Goal: Information Seeking & Learning: Find specific fact

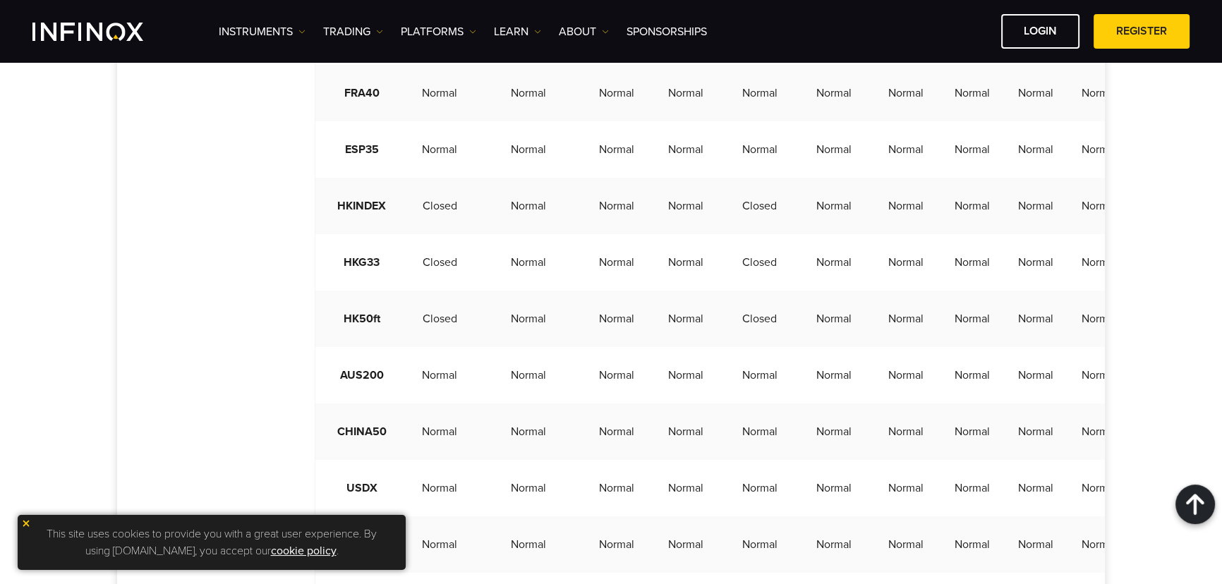
scroll to position [1475, 0]
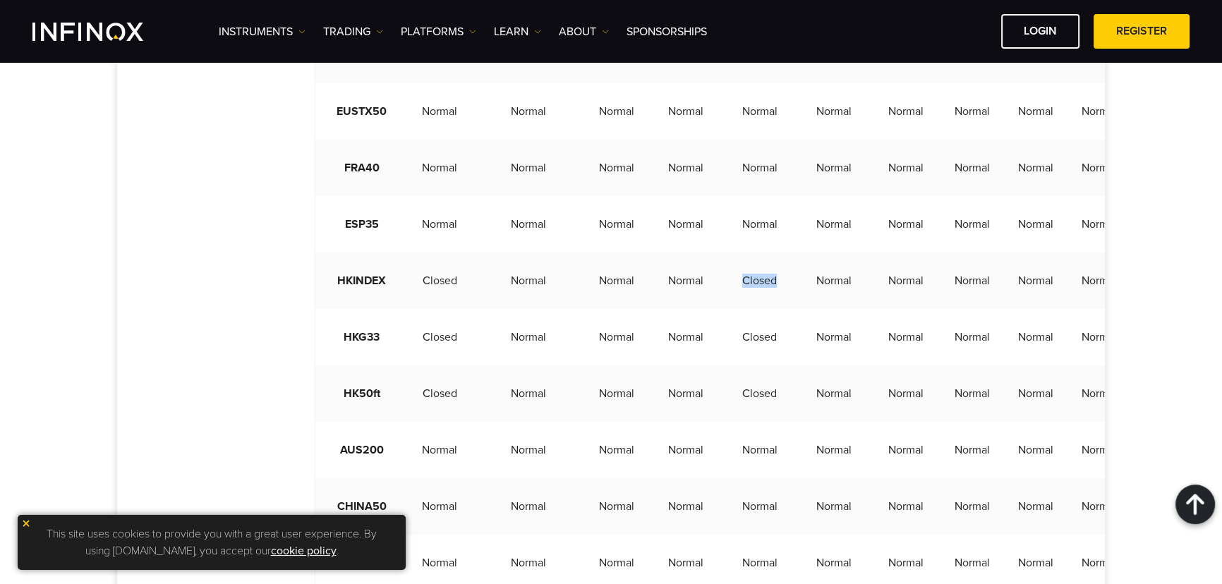
drag, startPoint x: 721, startPoint y: 312, endPoint x: 755, endPoint y: 311, distance: 33.9
click at [756, 309] on td "Closed" at bounding box center [760, 281] width 74 height 56
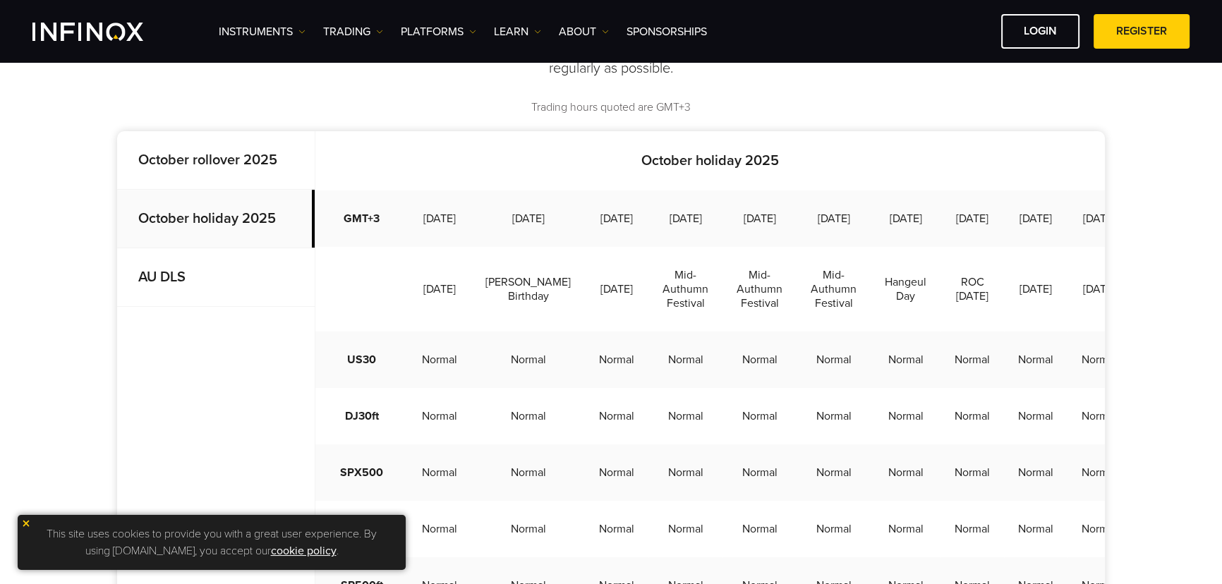
scroll to position [385, 0]
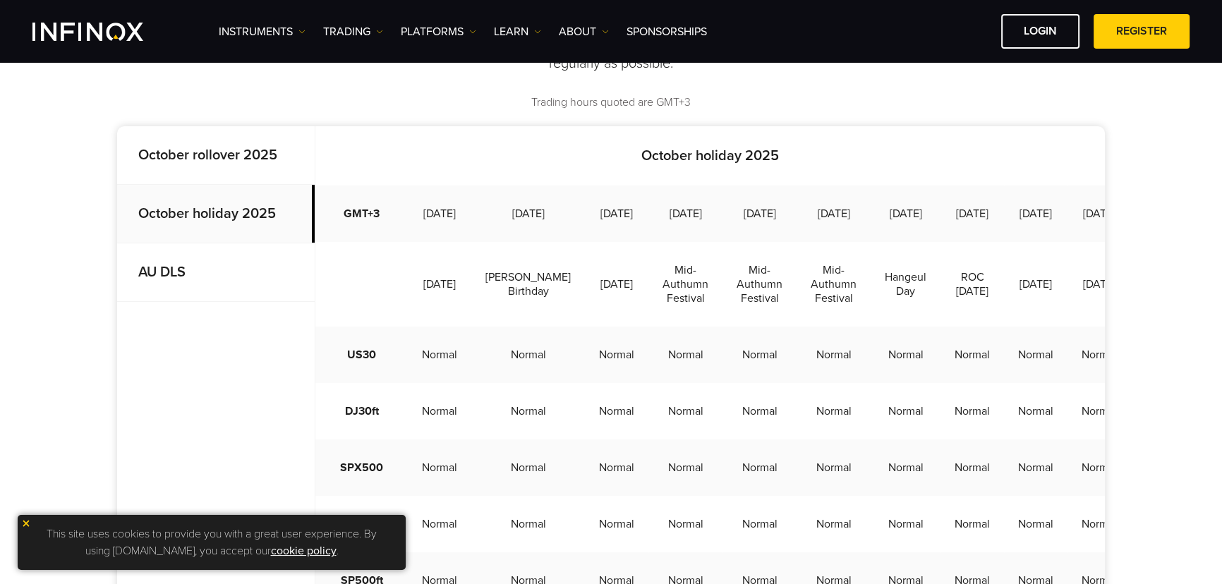
click at [183, 162] on strong "October rollover 2025" at bounding box center [207, 155] width 139 height 17
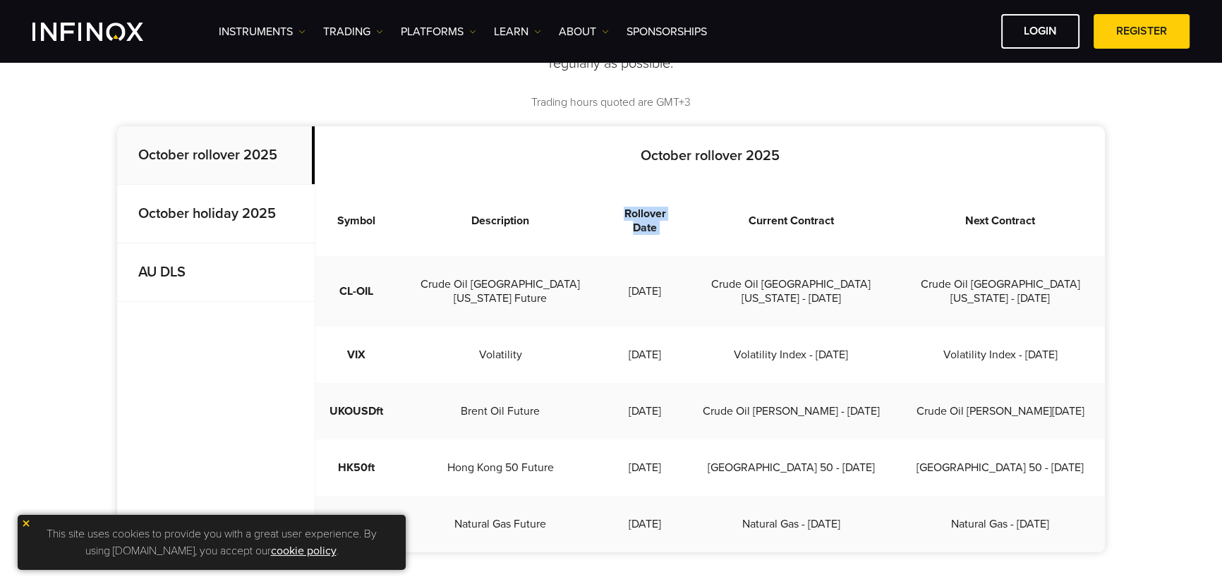
drag, startPoint x: 604, startPoint y: 210, endPoint x: 693, endPoint y: 212, distance: 88.9
click at [698, 200] on tr "Symbol Description Rollover Date Current Contract Next Contract" at bounding box center [710, 221] width 790 height 71
drag, startPoint x: 611, startPoint y: 273, endPoint x: 658, endPoint y: 272, distance: 47.3
click at [658, 272] on td "2025-10-15" at bounding box center [644, 291] width 83 height 71
click at [609, 267] on td "2025-10-15" at bounding box center [644, 291] width 83 height 71
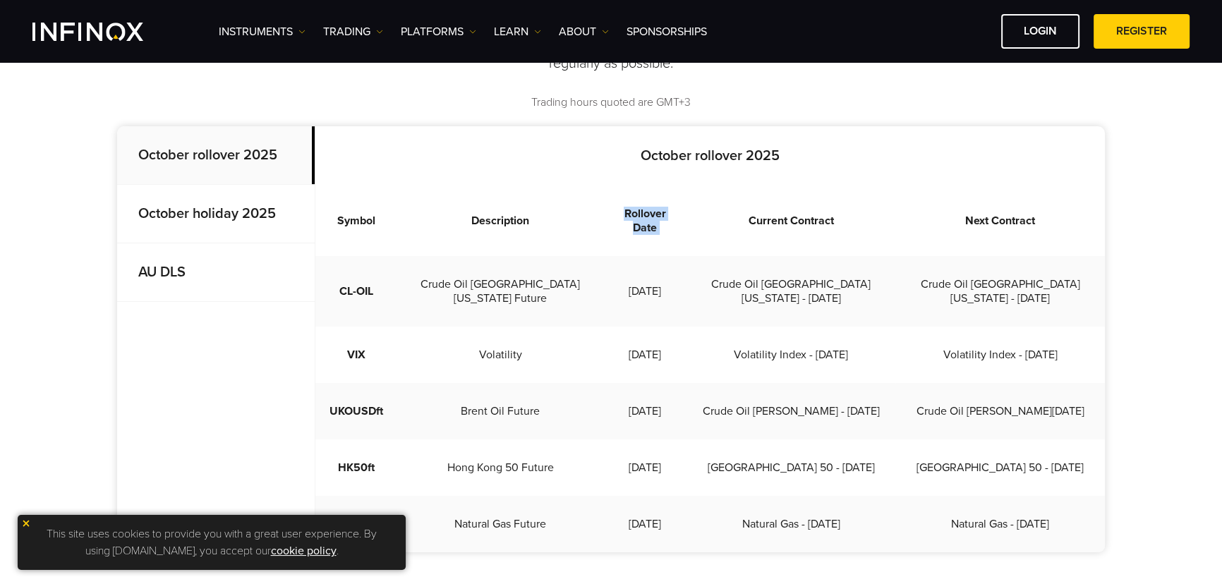
click at [613, 267] on td "2025-10-15" at bounding box center [644, 291] width 83 height 71
click at [610, 267] on td "2025-10-15" at bounding box center [644, 291] width 83 height 71
drag, startPoint x: 607, startPoint y: 275, endPoint x: 677, endPoint y: 268, distance: 70.2
click at [677, 268] on td "2025-10-15" at bounding box center [644, 291] width 83 height 71
click at [210, 275] on p "AU DLS" at bounding box center [216, 272] width 198 height 59
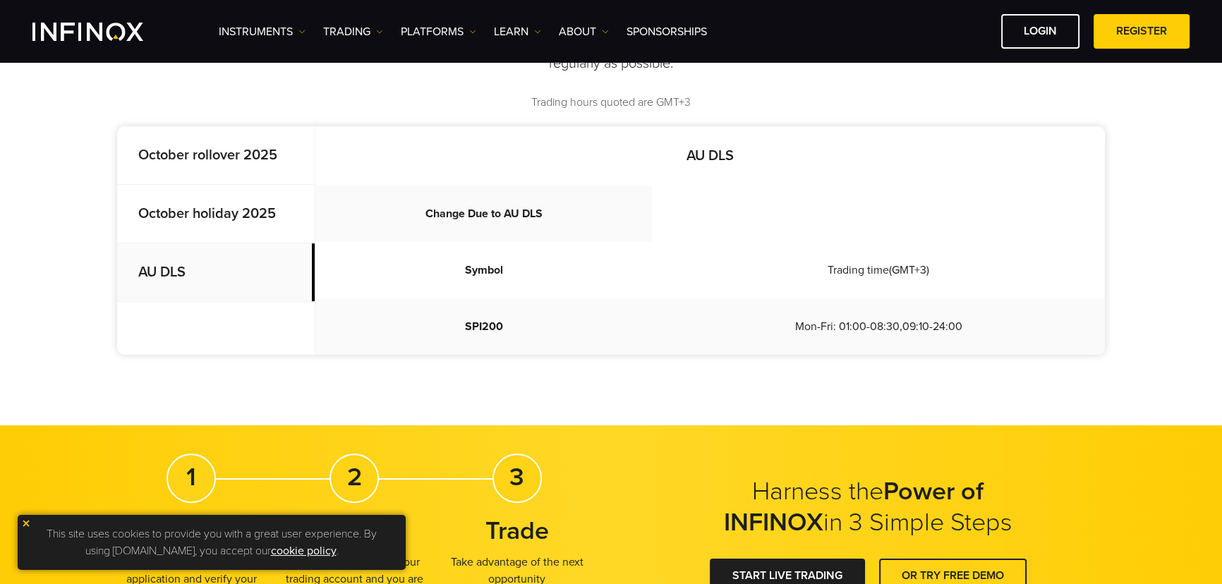
click at [226, 209] on strong "October holiday 2025" at bounding box center [207, 213] width 138 height 17
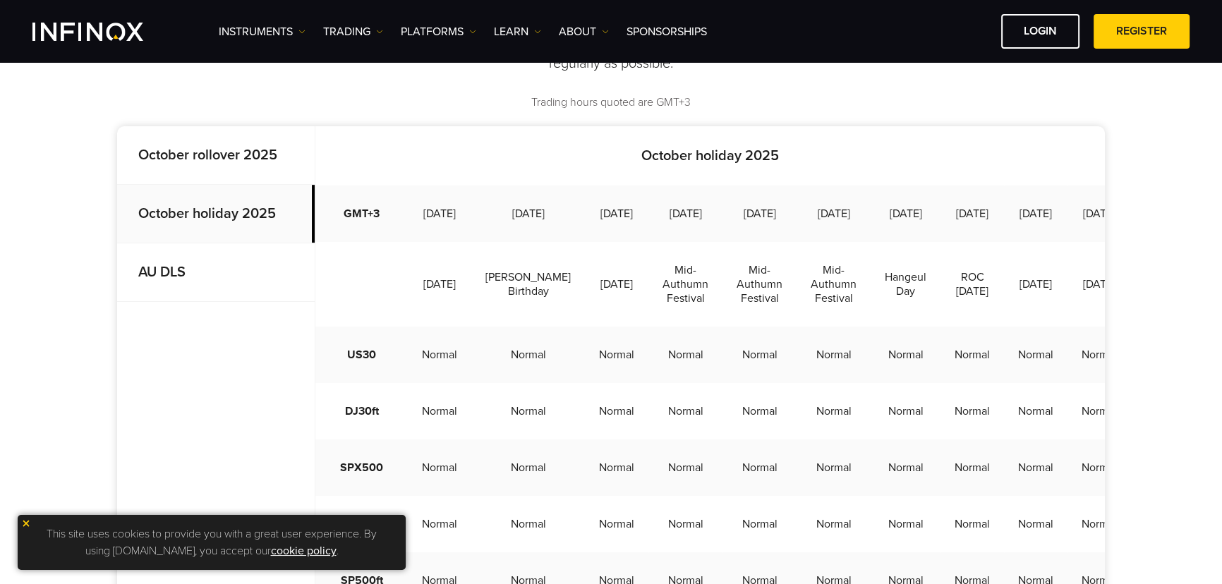
click at [224, 142] on p "October rollover 2025" at bounding box center [216, 155] width 198 height 59
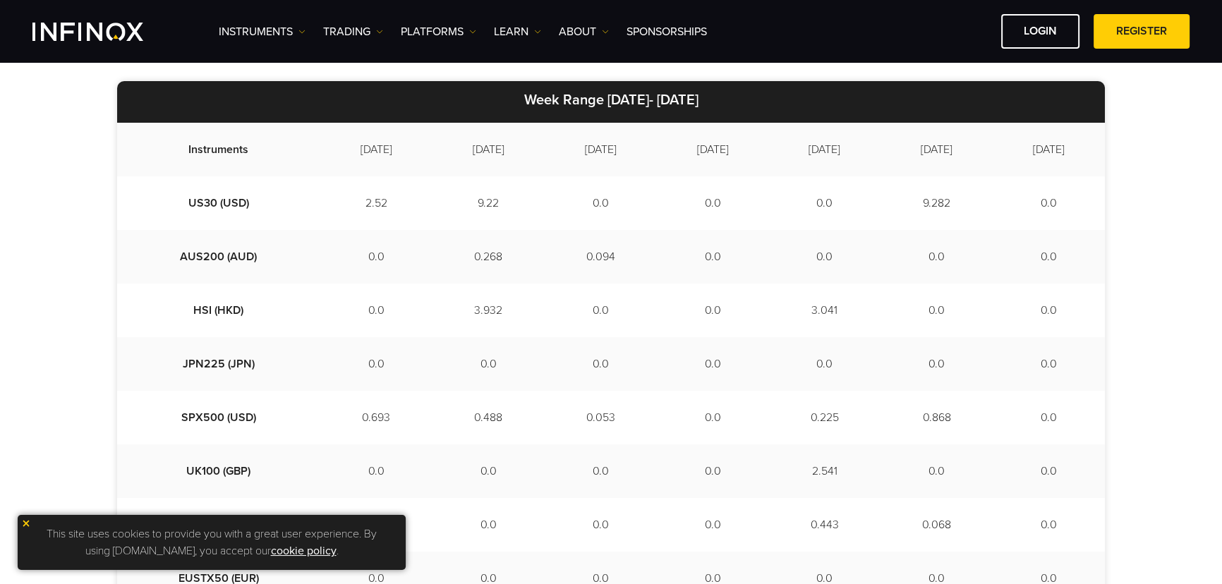
scroll to position [385, 0]
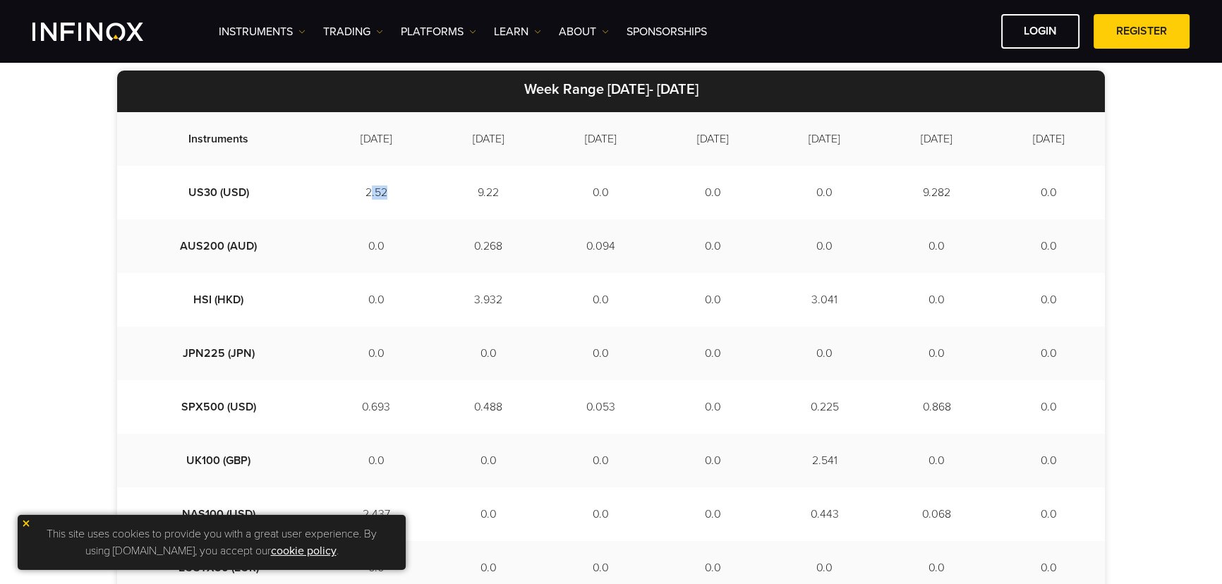
click at [346, 189] on td "2.52" at bounding box center [376, 193] width 112 height 54
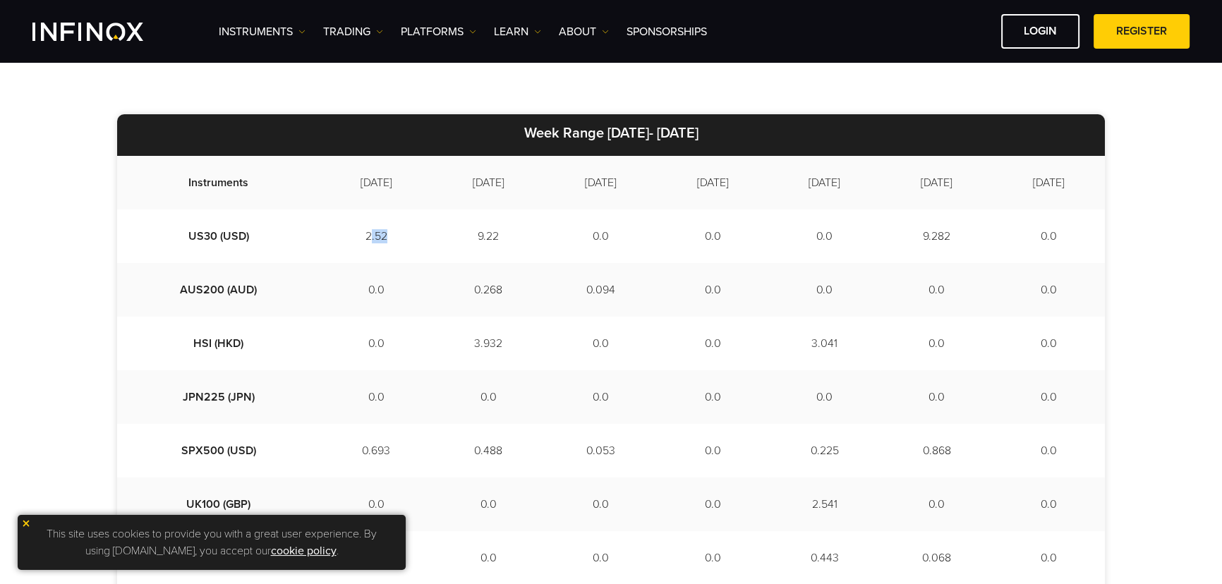
scroll to position [320, 0]
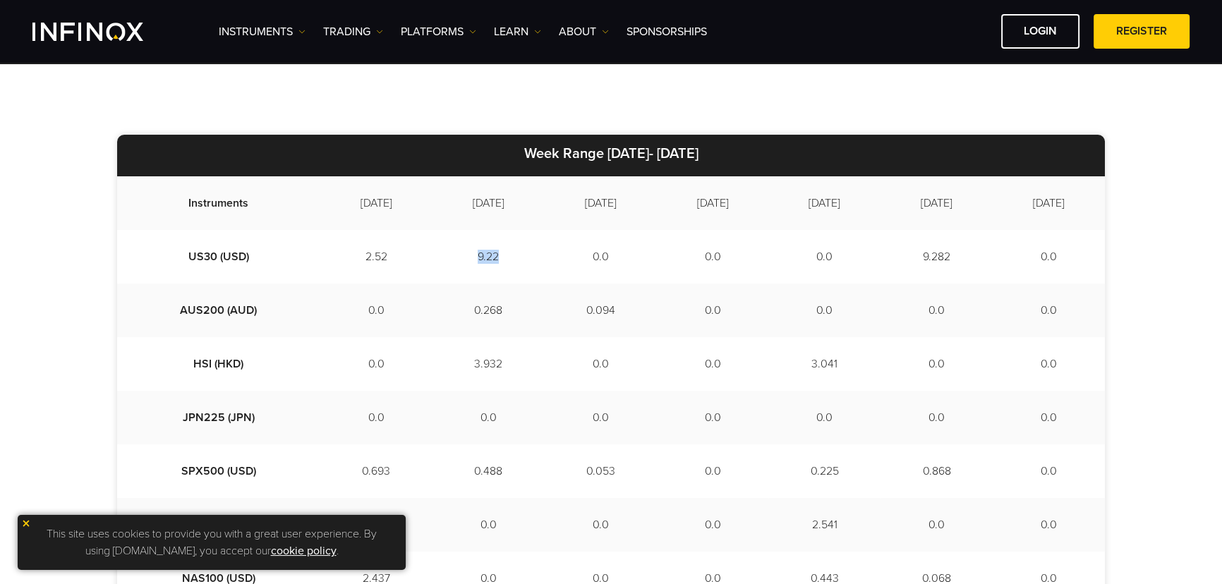
drag, startPoint x: 440, startPoint y: 251, endPoint x: 485, endPoint y: 282, distance: 54.8
click at [500, 278] on td "9.22" at bounding box center [489, 257] width 112 height 54
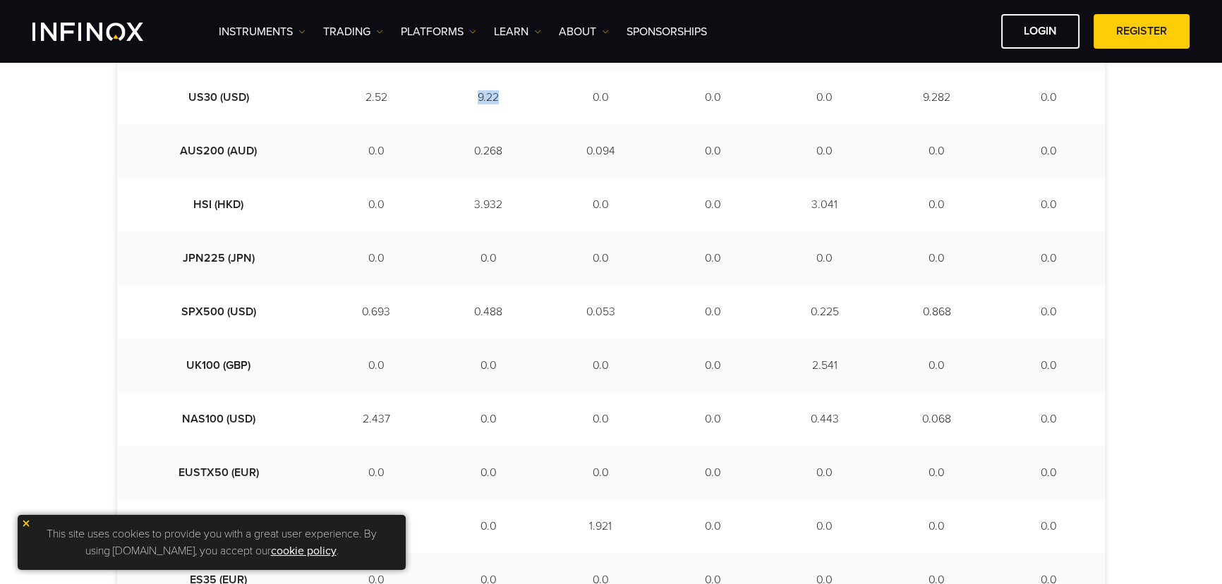
scroll to position [641, 0]
drag, startPoint x: 553, startPoint y: 354, endPoint x: 649, endPoint y: 363, distance: 95.6
click at [649, 363] on tr "FRA40 (EUR) 0.0 0.0 1.921 0.0 0.0 0.0 0.0" at bounding box center [611, 365] width 988 height 54
